Goal: Task Accomplishment & Management: Manage account settings

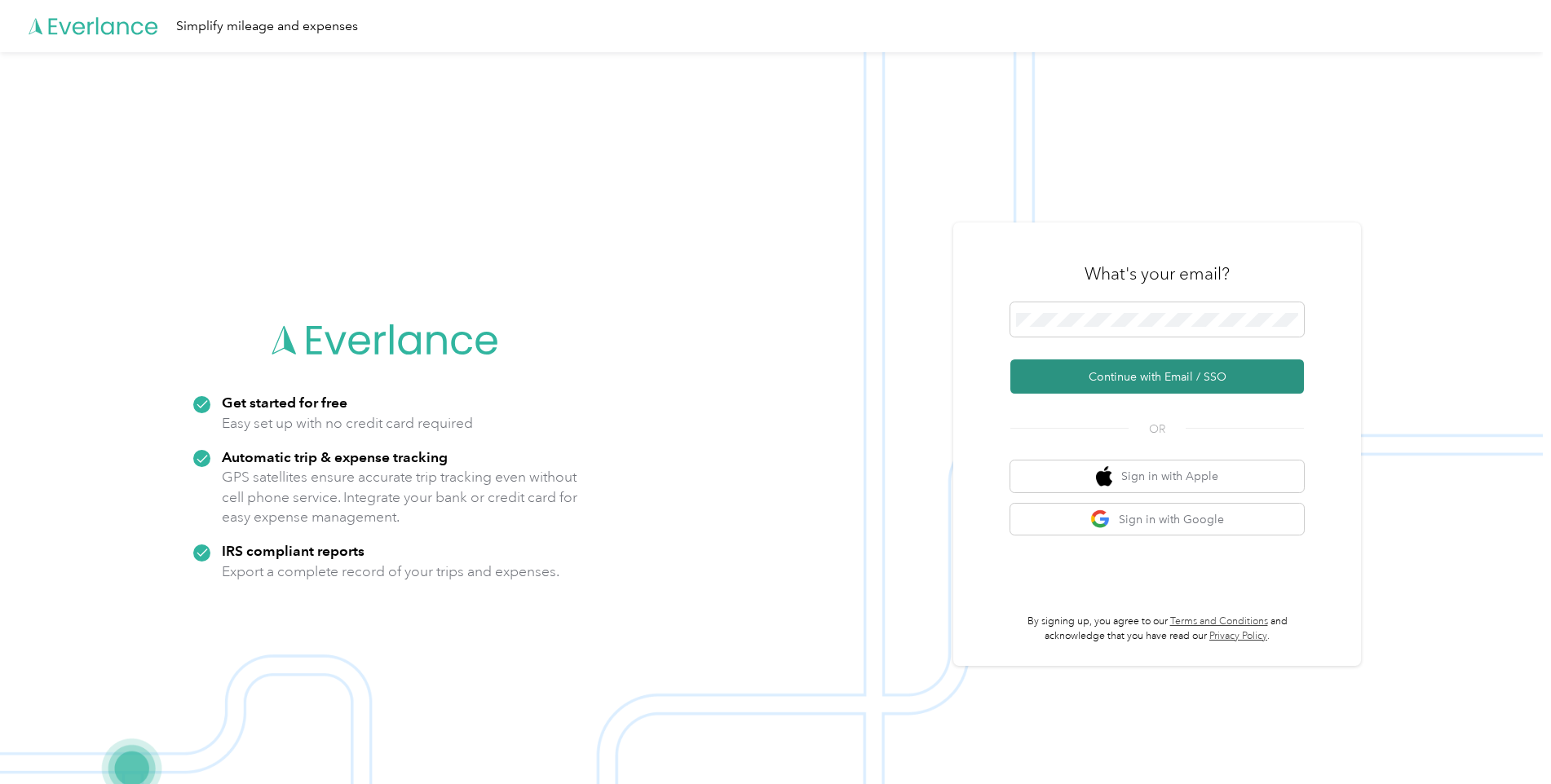
click at [1105, 382] on button "Continue with Email / SSO" at bounding box center [1157, 376] width 294 height 34
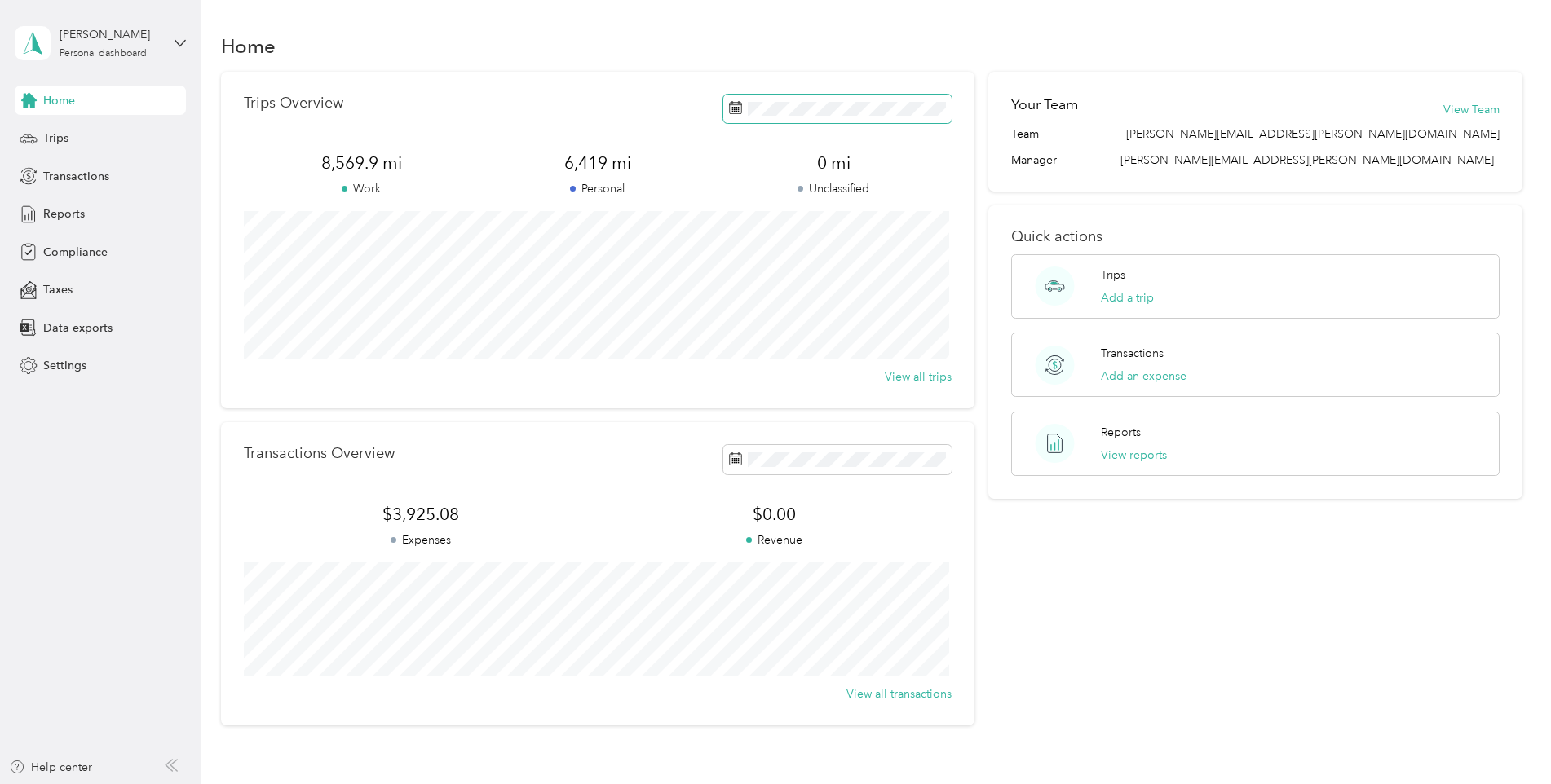
click at [814, 116] on span at bounding box center [837, 109] width 228 height 29
click at [1131, 298] on button "Add a trip" at bounding box center [1127, 298] width 53 height 17
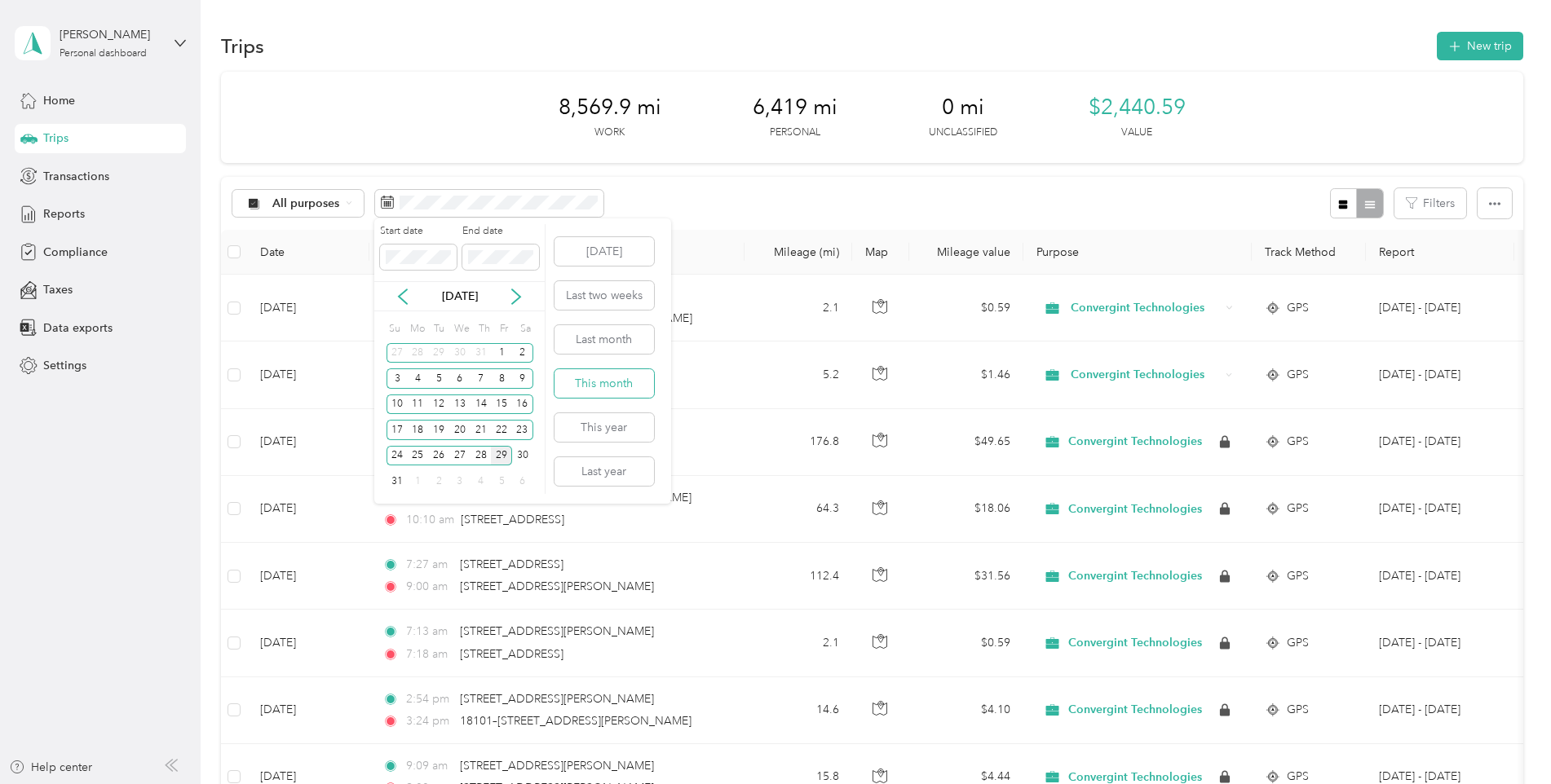
click at [633, 378] on button "This month" at bounding box center [603, 384] width 100 height 29
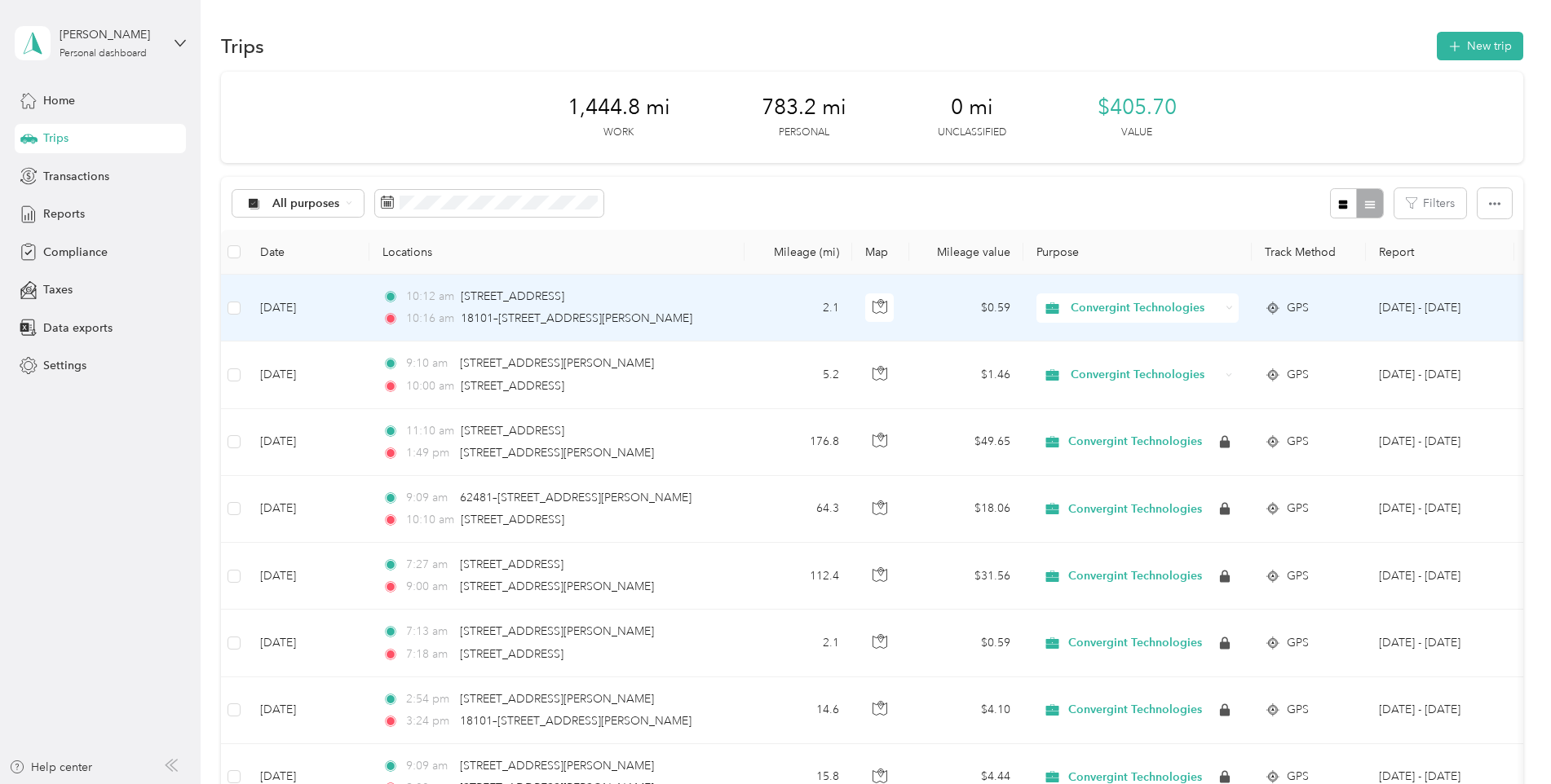
click at [1232, 309] on icon at bounding box center [1229, 308] width 8 height 8
click at [1080, 367] on span "Personal" at bounding box center [1153, 365] width 154 height 17
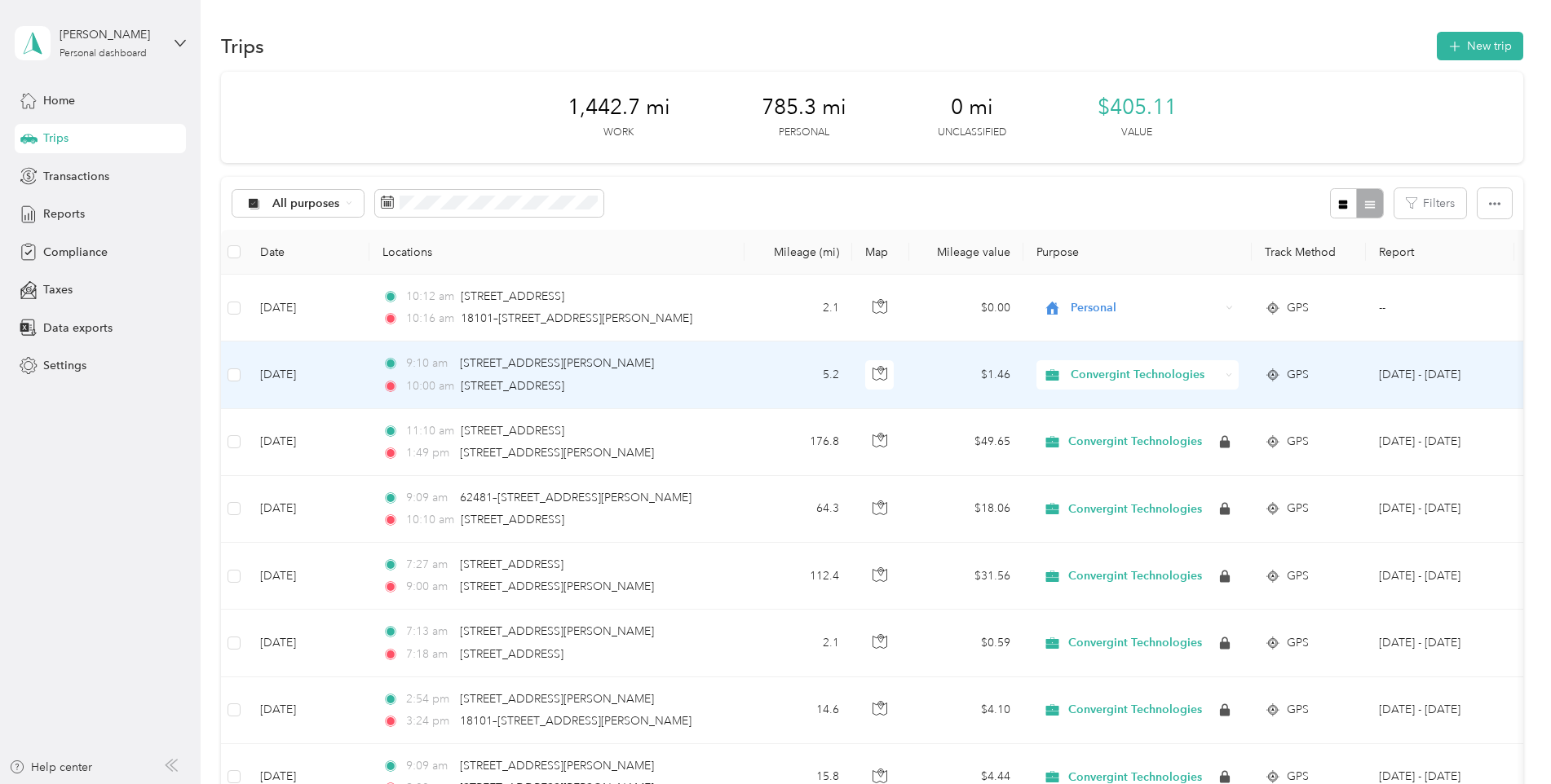
click at [1227, 377] on icon at bounding box center [1229, 376] width 8 height 8
click at [1111, 426] on span "Personal" at bounding box center [1153, 434] width 154 height 17
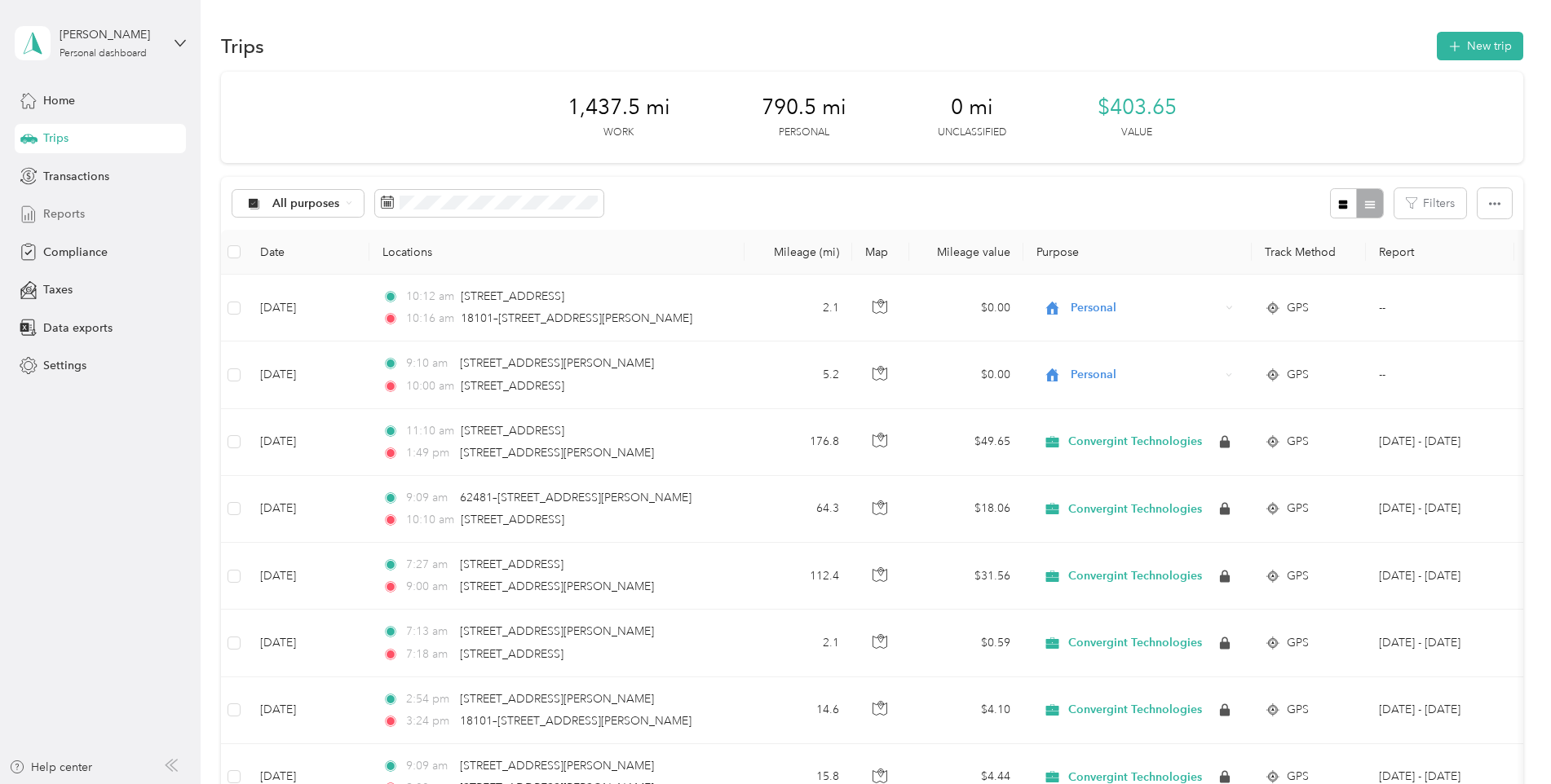
click at [77, 215] on span "Reports" at bounding box center [64, 215] width 42 height 17
